Goal: Task Accomplishment & Management: Use online tool/utility

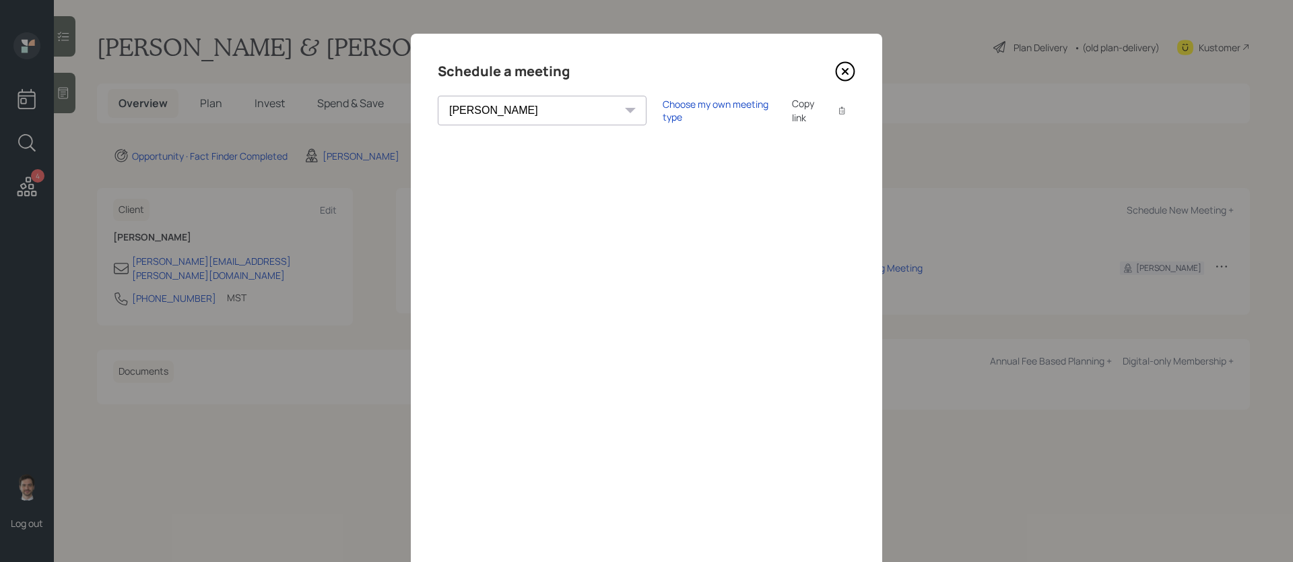
select select "ef6b64e1-8f62-4a74-b865-a7df4b35b836"
click at [833, 75] on div "Schedule a meeting" at bounding box center [647, 72] width 418 height 22
click at [849, 75] on icon at bounding box center [845, 71] width 20 height 20
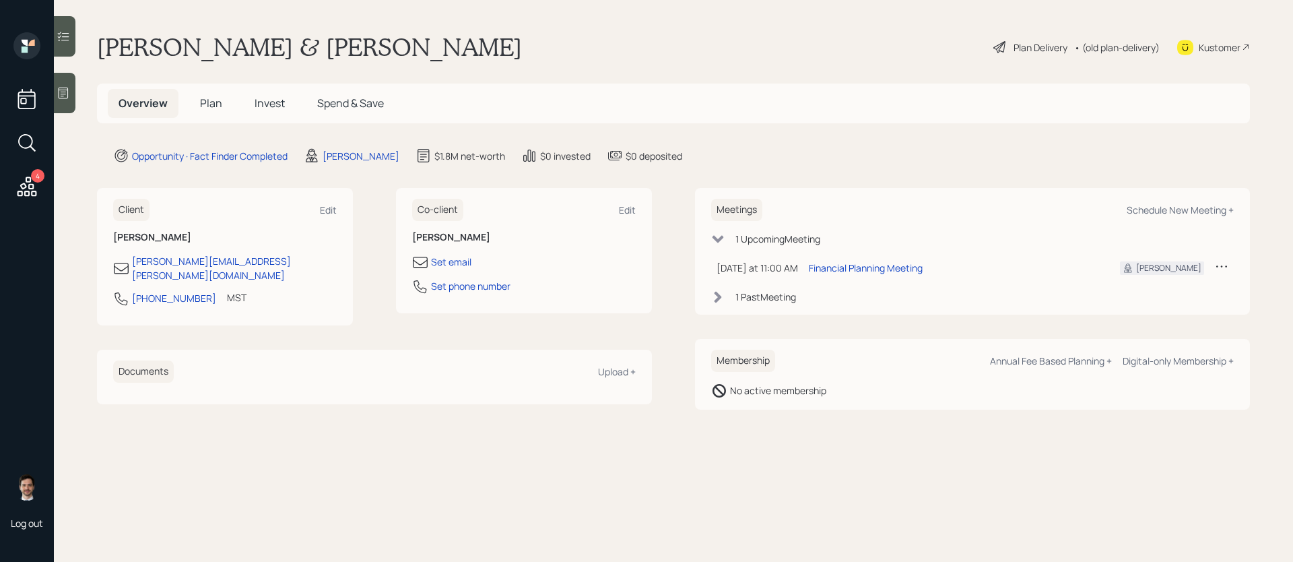
click at [204, 104] on span "Plan" at bounding box center [211, 103] width 22 height 15
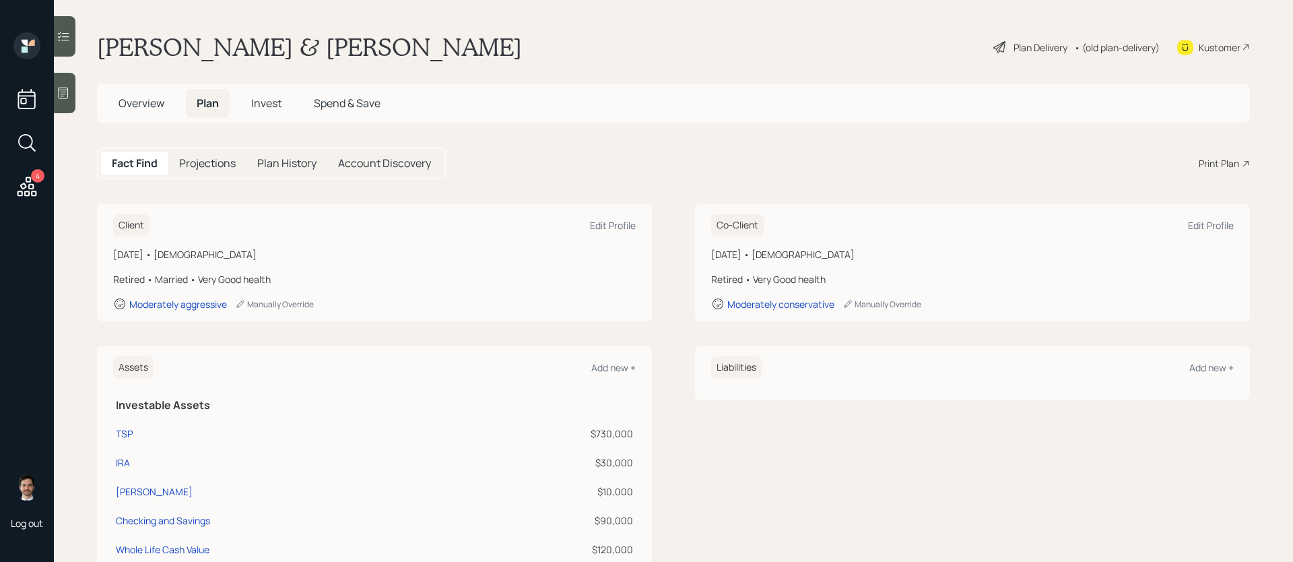
click at [1220, 163] on div "Print Plan" at bounding box center [1219, 163] width 40 height 14
click at [124, 103] on span "Overview" at bounding box center [142, 103] width 46 height 15
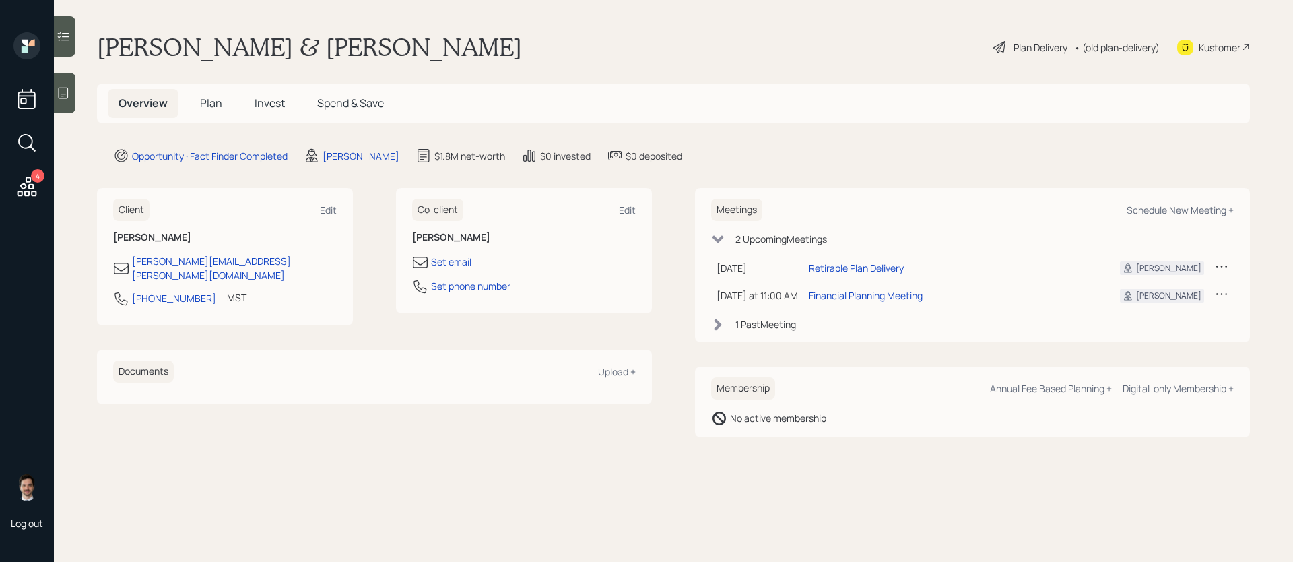
click at [212, 108] on span "Plan" at bounding box center [211, 103] width 22 height 15
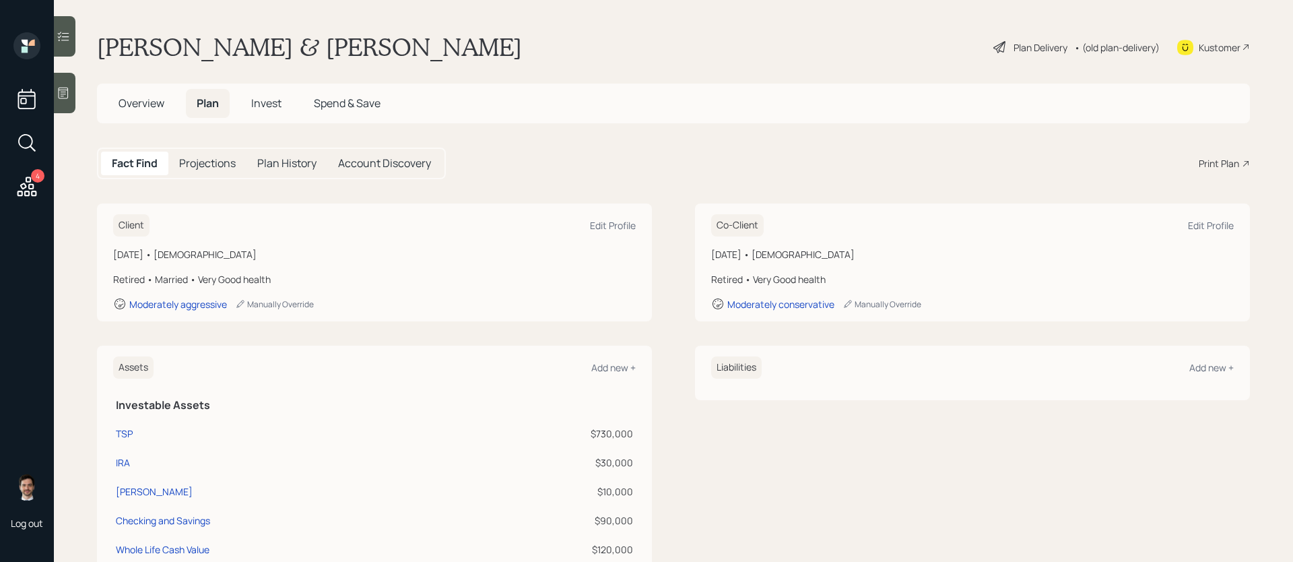
scroll to position [196, 0]
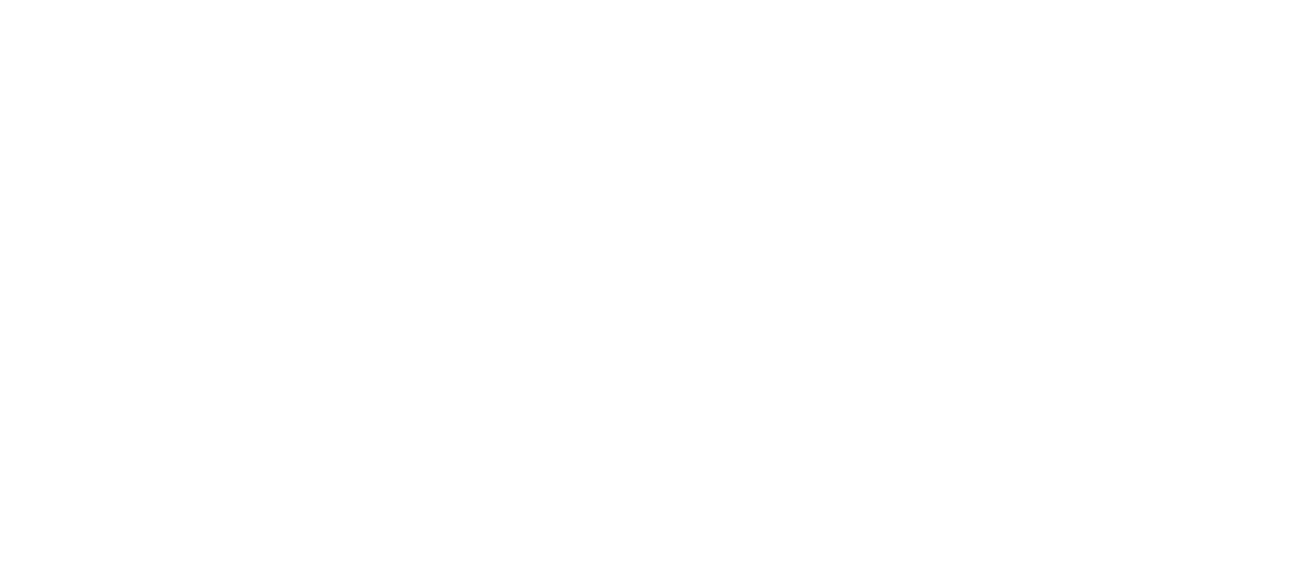
click at [850, 0] on html at bounding box center [646, 0] width 1293 height 0
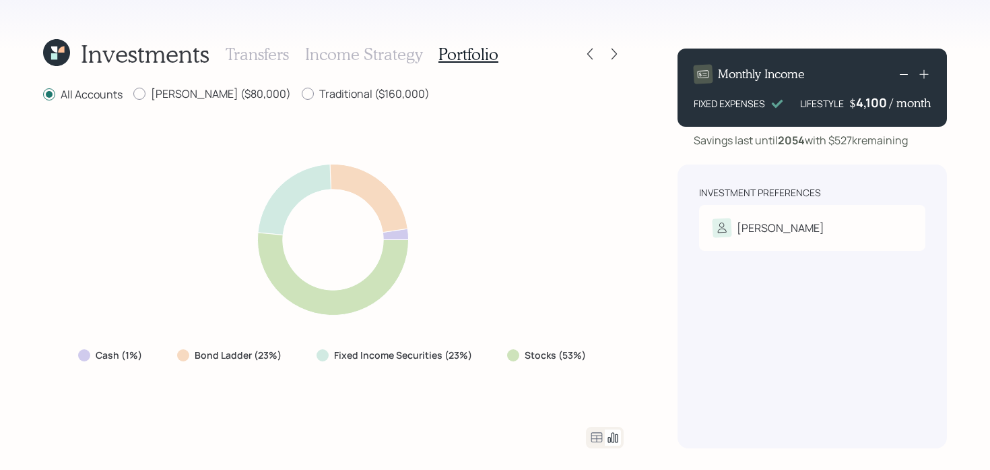
click at [50, 54] on icon at bounding box center [56, 52] width 27 height 27
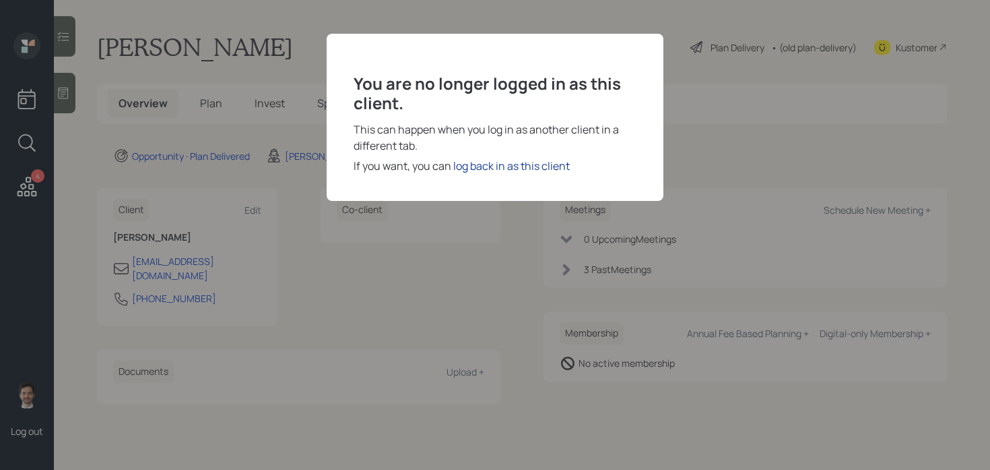
click at [488, 166] on div "log back in as this client" at bounding box center [511, 166] width 117 height 16
